Goal: Use online tool/utility: Utilize a website feature to perform a specific function

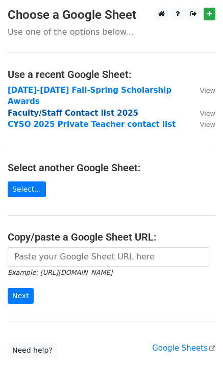
click at [71, 109] on strong "Faculty/Staff Contact list 2025" at bounding box center [73, 113] width 131 height 9
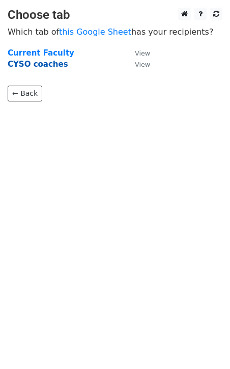
click at [44, 67] on strong "CYSO coaches" at bounding box center [38, 64] width 61 height 9
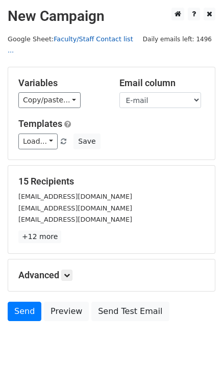
click at [94, 38] on link "Faculty/Staff Contact list ..." at bounding box center [70, 44] width 125 height 19
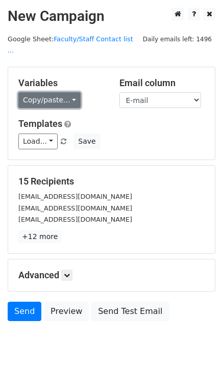
click at [68, 92] on link "Copy/paste..." at bounding box center [49, 100] width 62 height 16
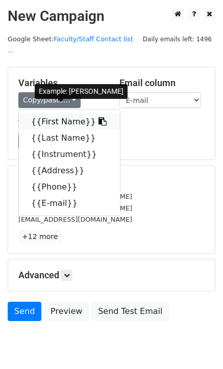
click at [66, 114] on link "{{First Name}}" at bounding box center [69, 122] width 101 height 16
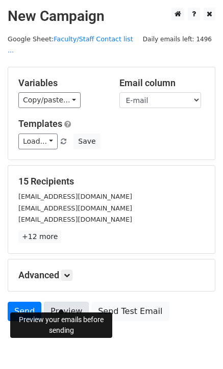
click at [59, 302] on link "Preview" at bounding box center [66, 311] width 45 height 19
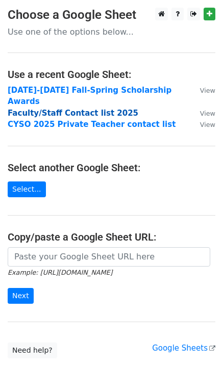
click at [64, 109] on strong "Faculty/Staff Contact list 2025" at bounding box center [73, 113] width 131 height 9
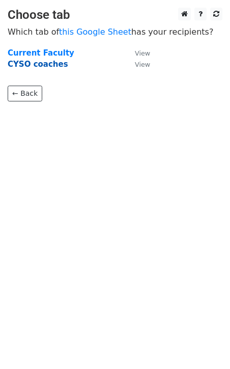
click at [36, 65] on strong "CYSO coaches" at bounding box center [38, 64] width 61 height 9
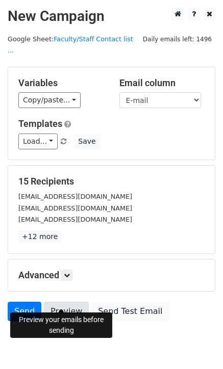
click at [61, 302] on link "Preview" at bounding box center [66, 311] width 45 height 19
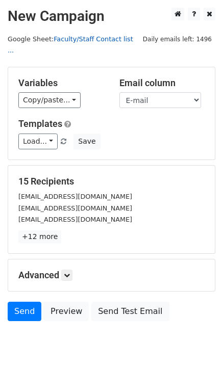
click at [102, 39] on link "Faculty/Staff Contact list ..." at bounding box center [70, 44] width 125 height 19
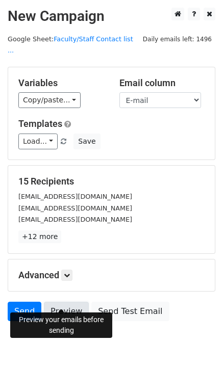
click at [70, 302] on link "Preview" at bounding box center [66, 311] width 45 height 19
click at [123, 39] on link "Faculty/Staff Contact list ..." at bounding box center [70, 44] width 125 height 19
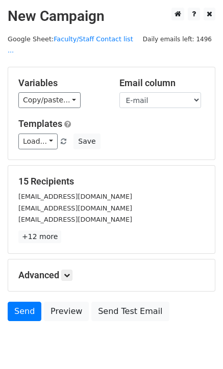
click at [117, 134] on div "Load... Webinar Invitation Order Confirmation Trial Expiration Warning Newslett…" at bounding box center [111, 142] width 201 height 16
click at [38, 230] on link "+12 more" at bounding box center [39, 236] width 43 height 13
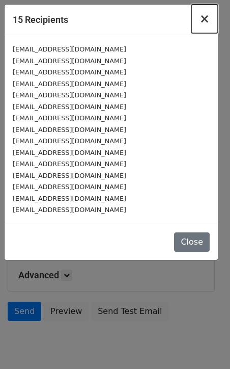
click at [208, 18] on span "×" at bounding box center [205, 19] width 10 height 14
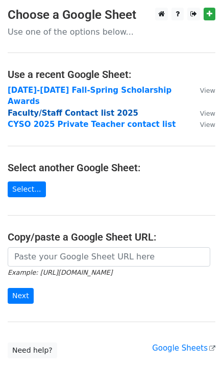
click at [81, 109] on strong "Faculty/Staff Contact list 2025" at bounding box center [73, 113] width 131 height 9
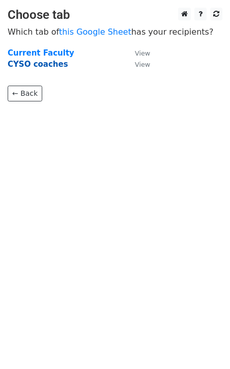
click at [44, 63] on strong "CYSO coaches" at bounding box center [38, 64] width 61 height 9
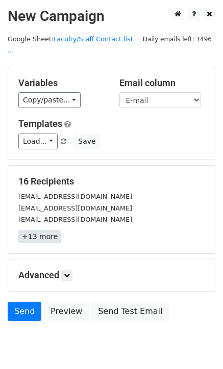
click at [40, 230] on link "+13 more" at bounding box center [39, 236] width 43 height 13
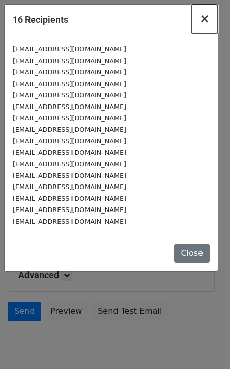
drag, startPoint x: 201, startPoint y: 19, endPoint x: 196, endPoint y: 26, distance: 8.4
click at [201, 20] on span "×" at bounding box center [205, 19] width 10 height 14
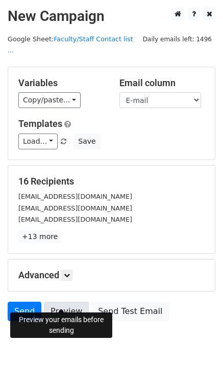
click at [56, 302] on link "Preview" at bounding box center [66, 311] width 45 height 19
